Goal: Information Seeking & Learning: Learn about a topic

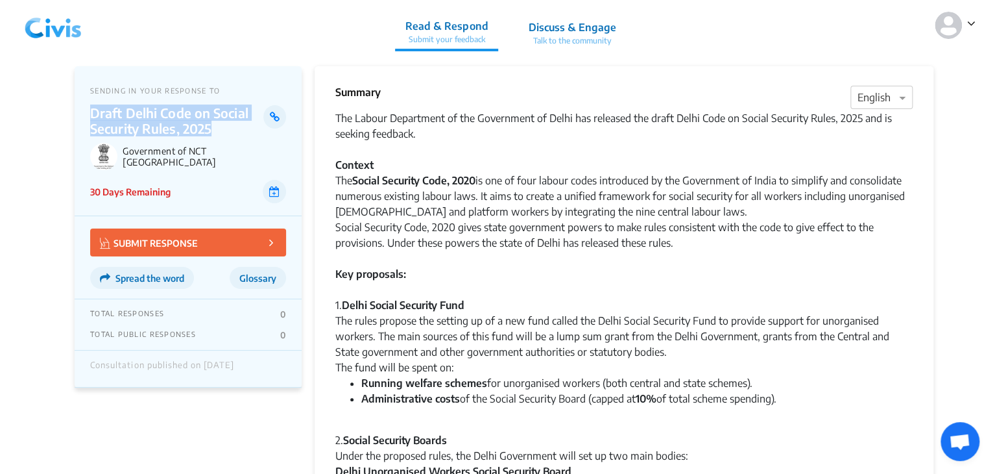
drag, startPoint x: 212, startPoint y: 128, endPoint x: 80, endPoint y: 112, distance: 132.1
click at [80, 112] on div "SENDING IN YOUR RESPONSE TO Draft Delhi Code on Social Security Rules, 2025 Gov…" at bounding box center [188, 141] width 227 height 150
copy p "Draft Delhi Code on Social Security Rules, 2025"
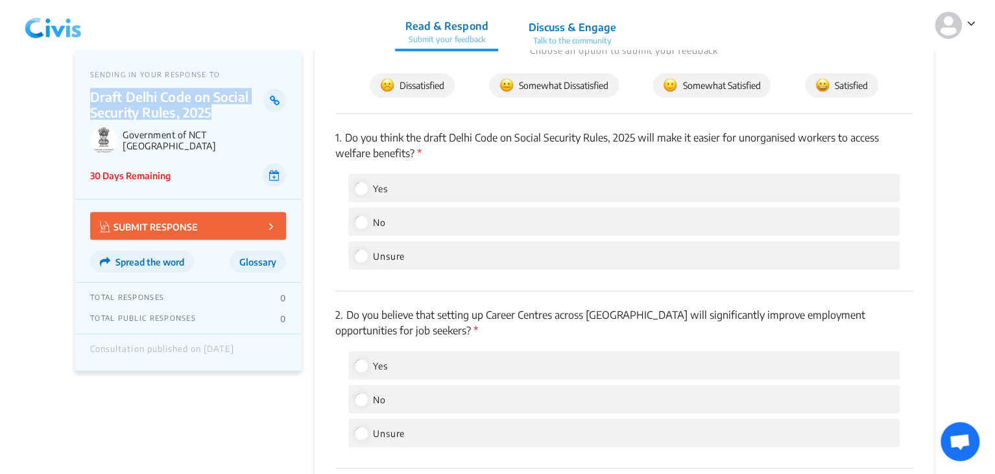
scroll to position [1268, 0]
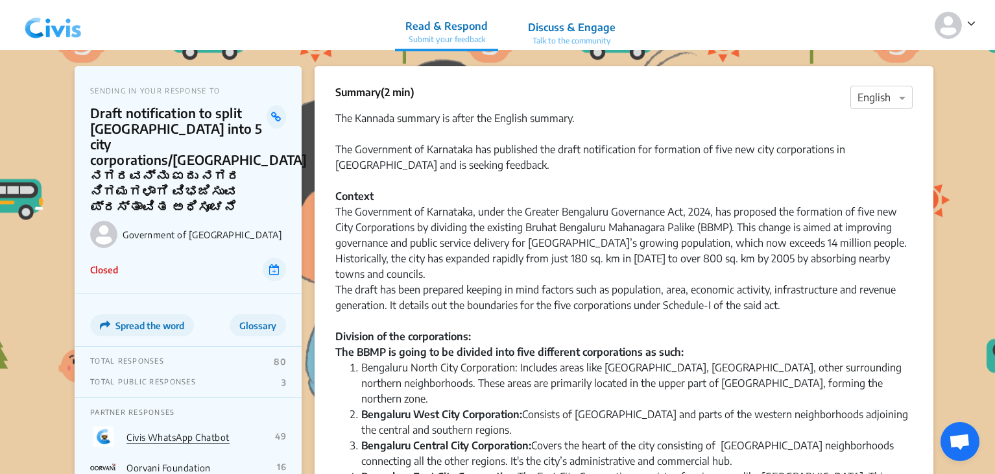
scroll to position [1940, 0]
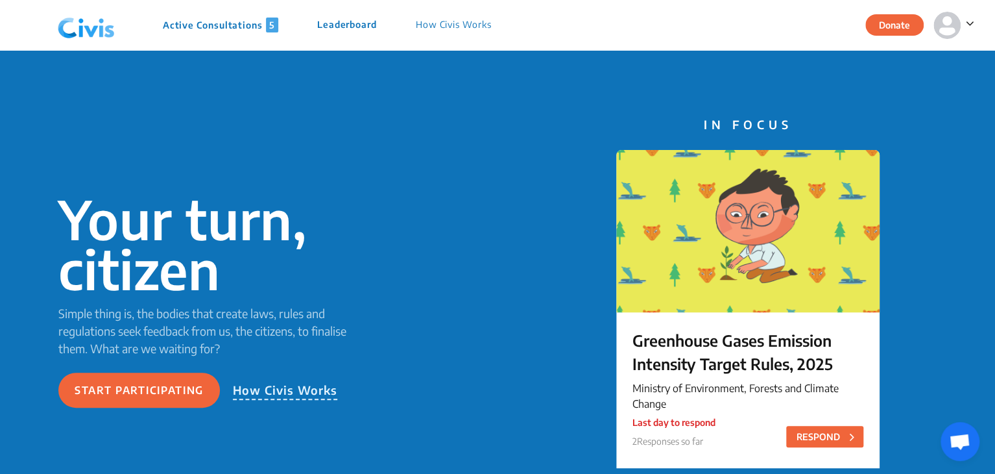
click at [221, 36] on div "Active Consultations 5 Leaderboard How Civis Works" at bounding box center [282, 25] width 458 height 39
click at [227, 24] on p "Active Consultations 5" at bounding box center [220, 25] width 115 height 15
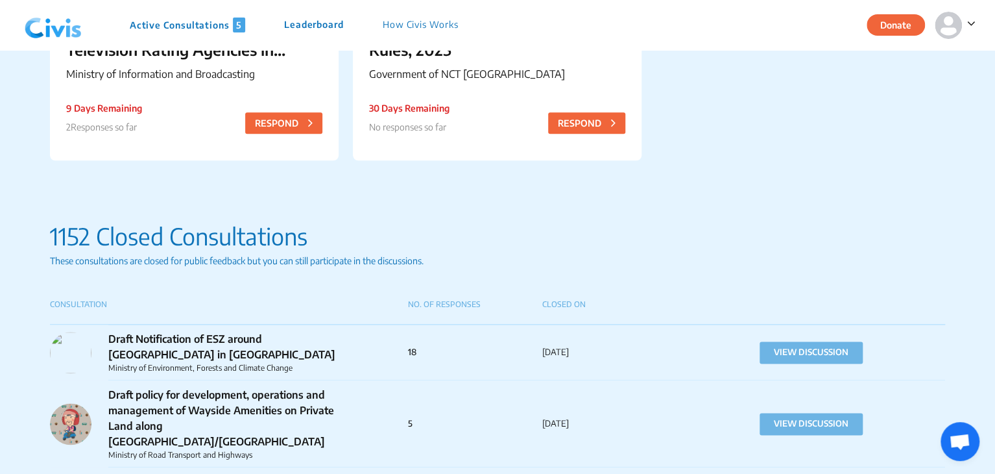
scroll to position [849, 0]
